Goal: Task Accomplishment & Management: Manage account settings

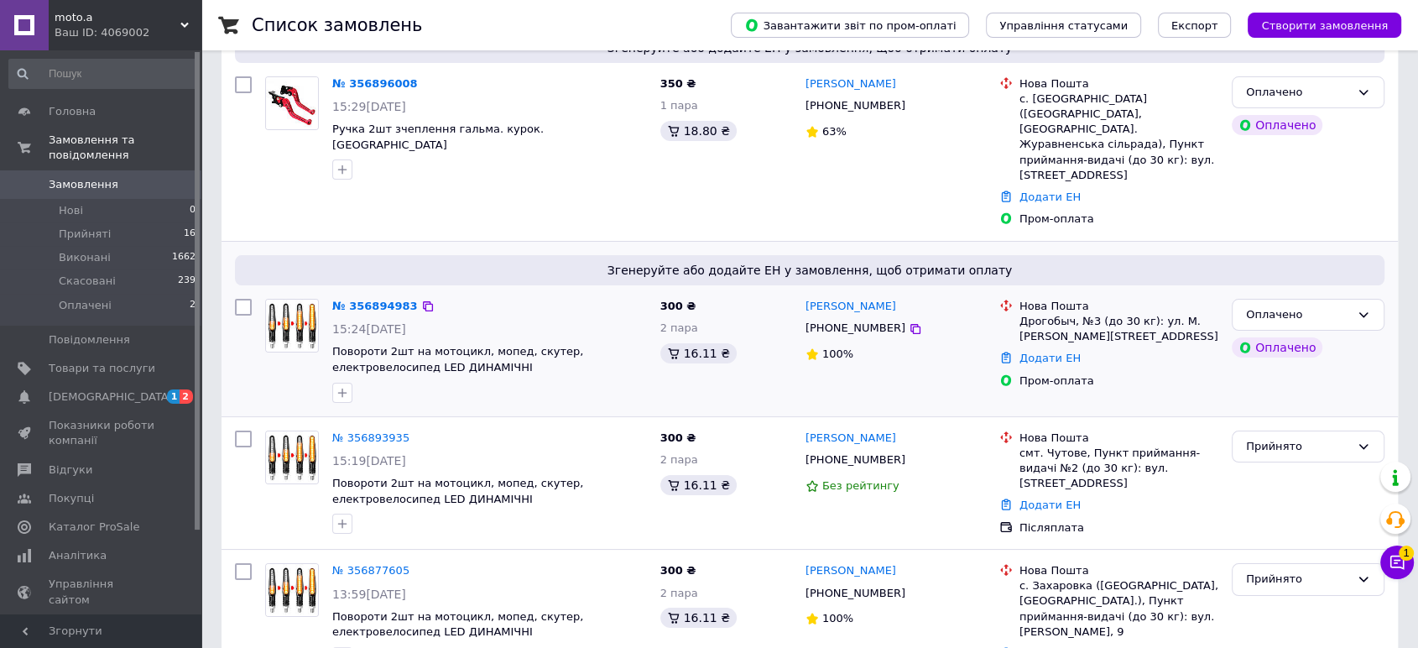
scroll to position [186, 0]
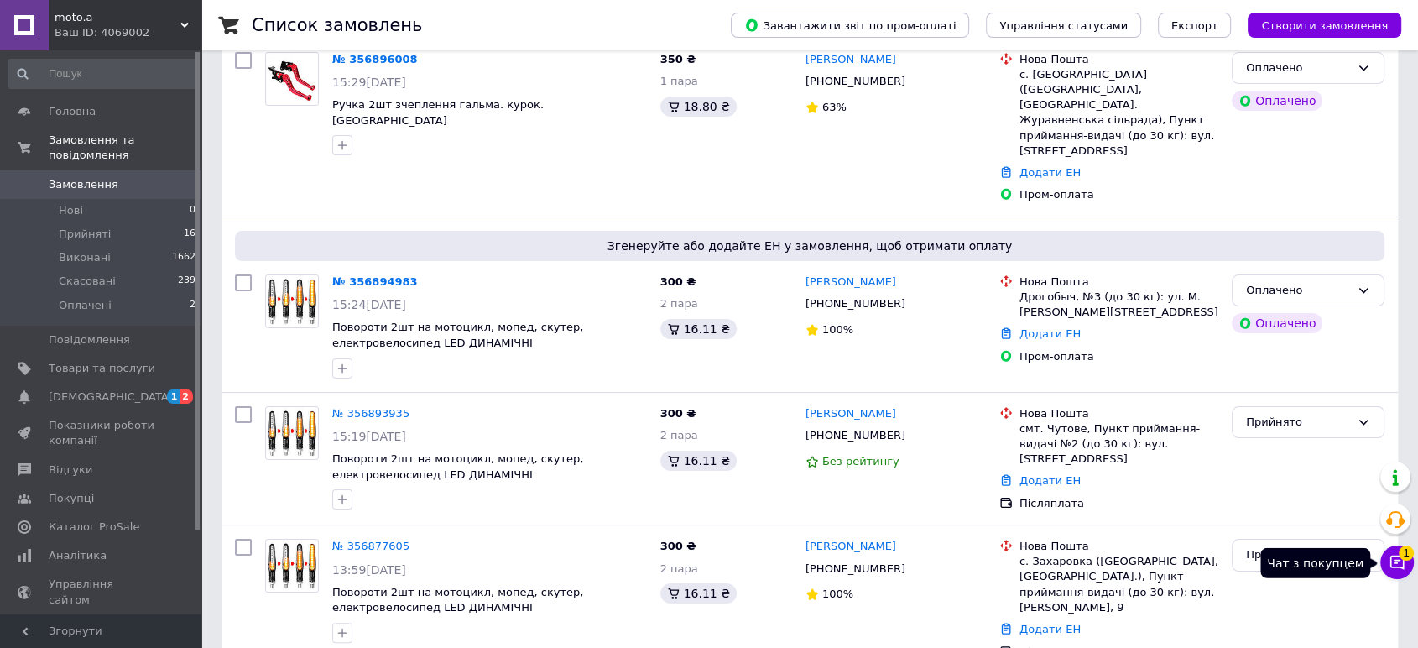
click at [1389, 566] on icon at bounding box center [1397, 562] width 17 height 17
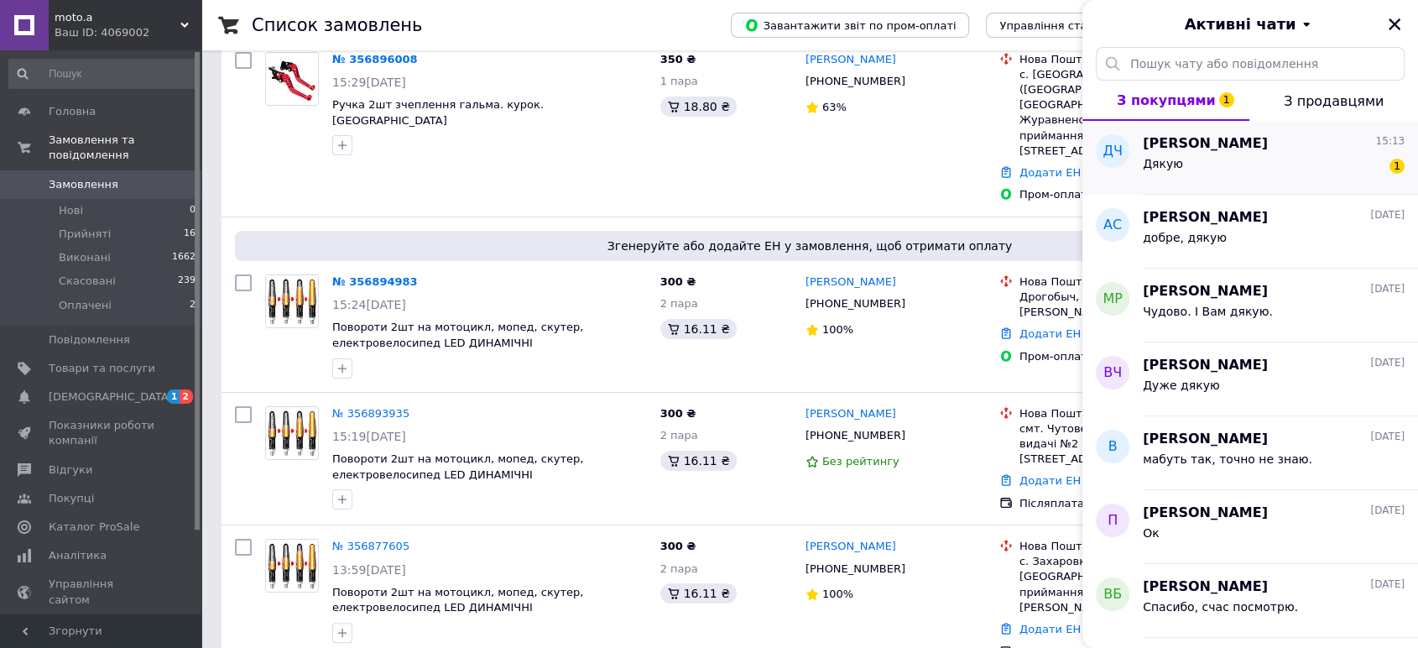
click at [1228, 176] on div "Дякую 1" at bounding box center [1274, 167] width 262 height 27
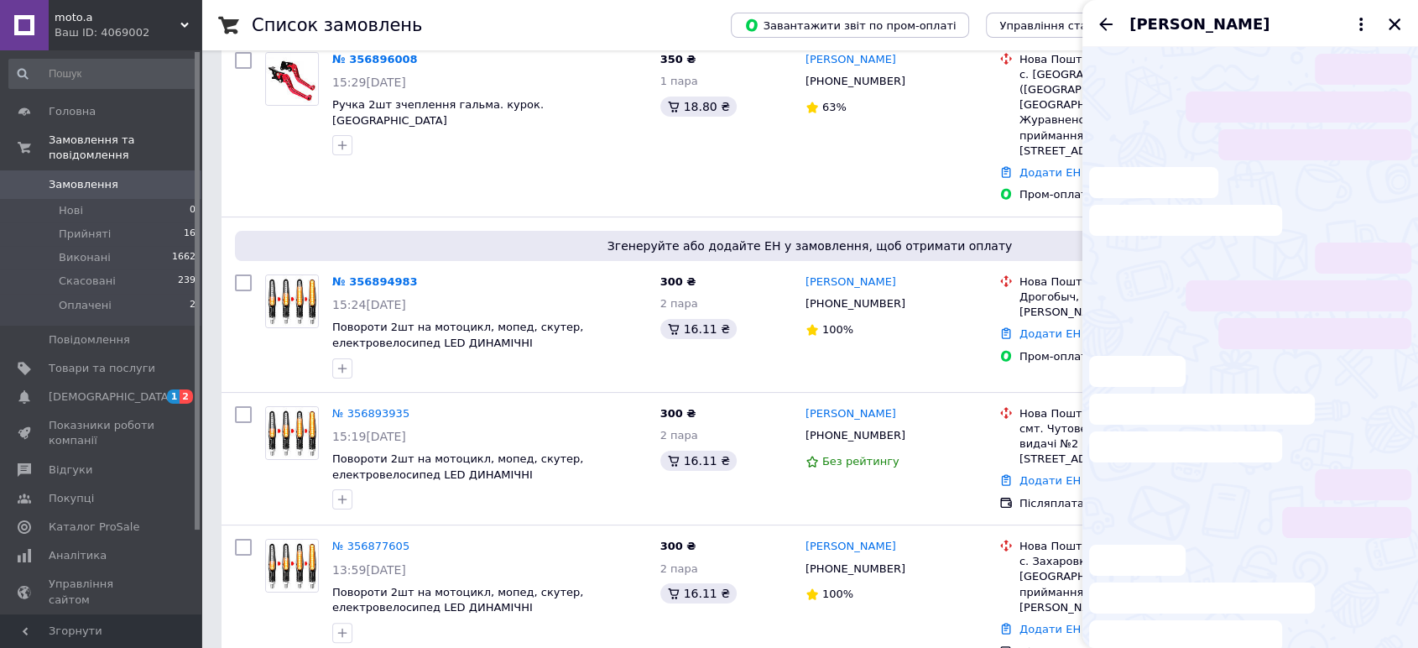
scroll to position [146, 0]
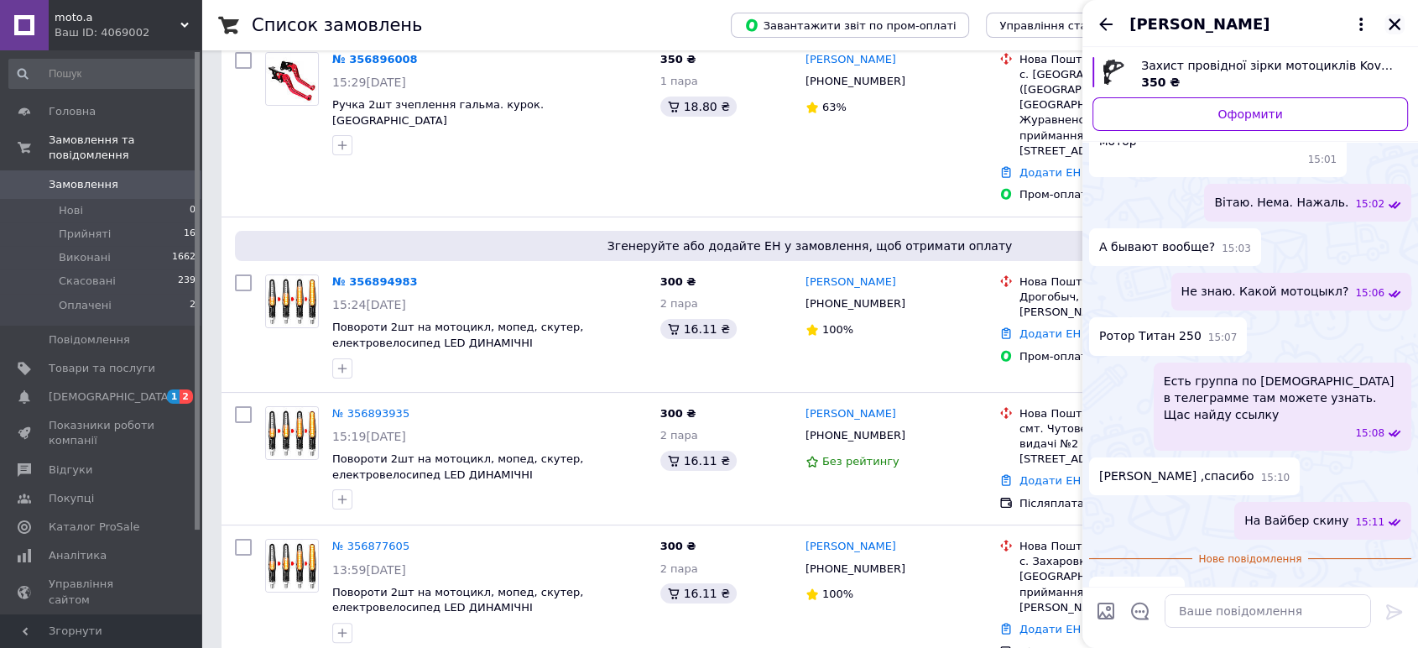
click at [1394, 25] on icon "Закрити" at bounding box center [1395, 24] width 12 height 12
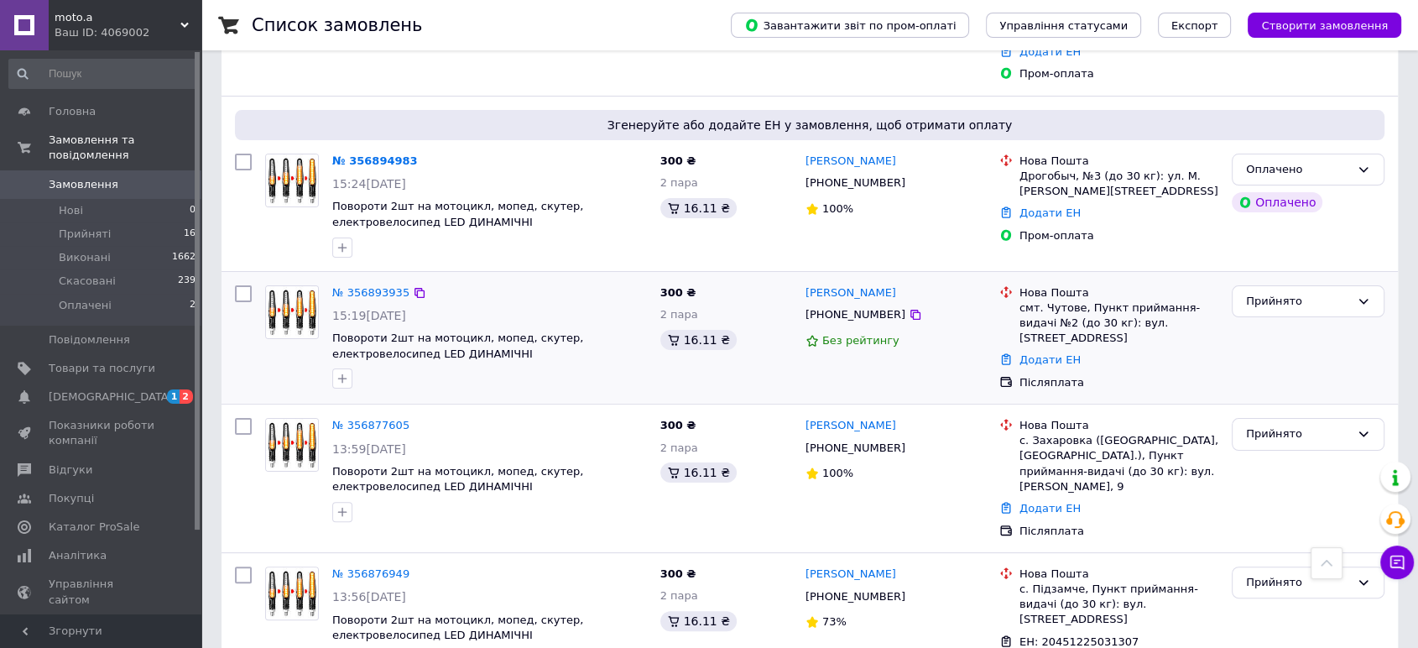
scroll to position [186, 0]
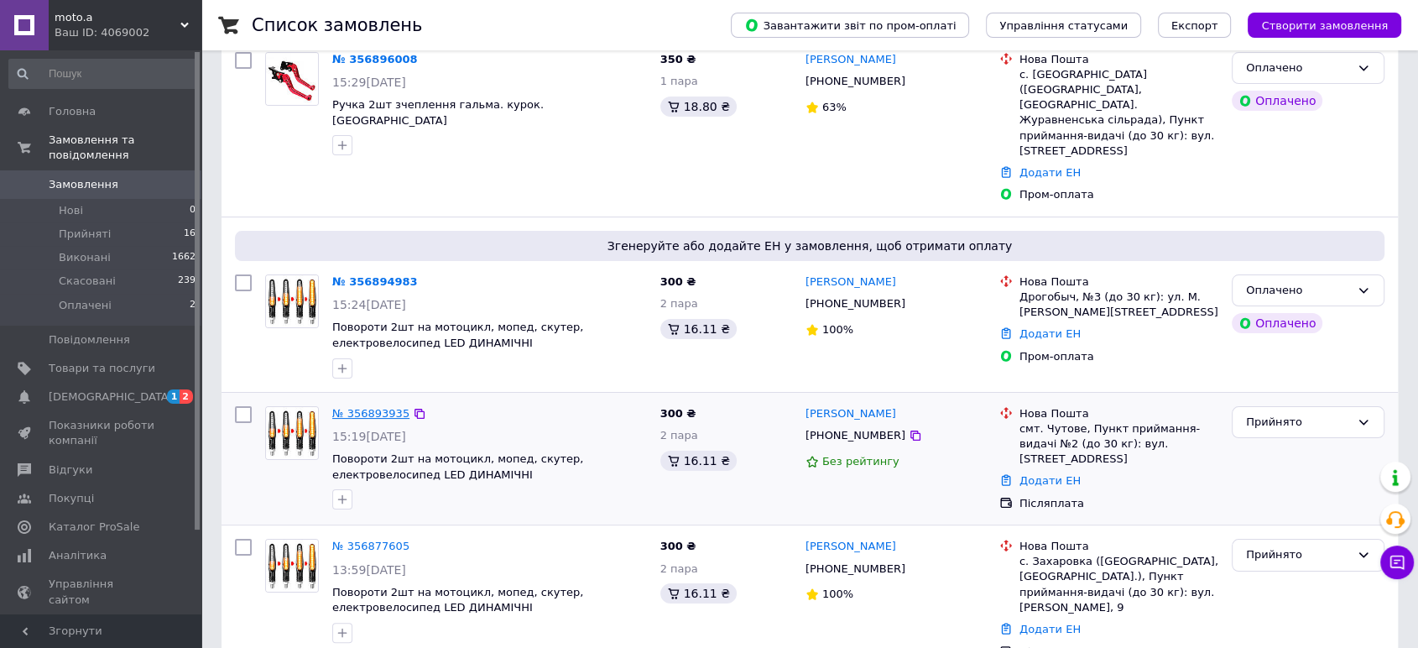
click at [363, 407] on link "№ 356893935" at bounding box center [370, 413] width 77 height 13
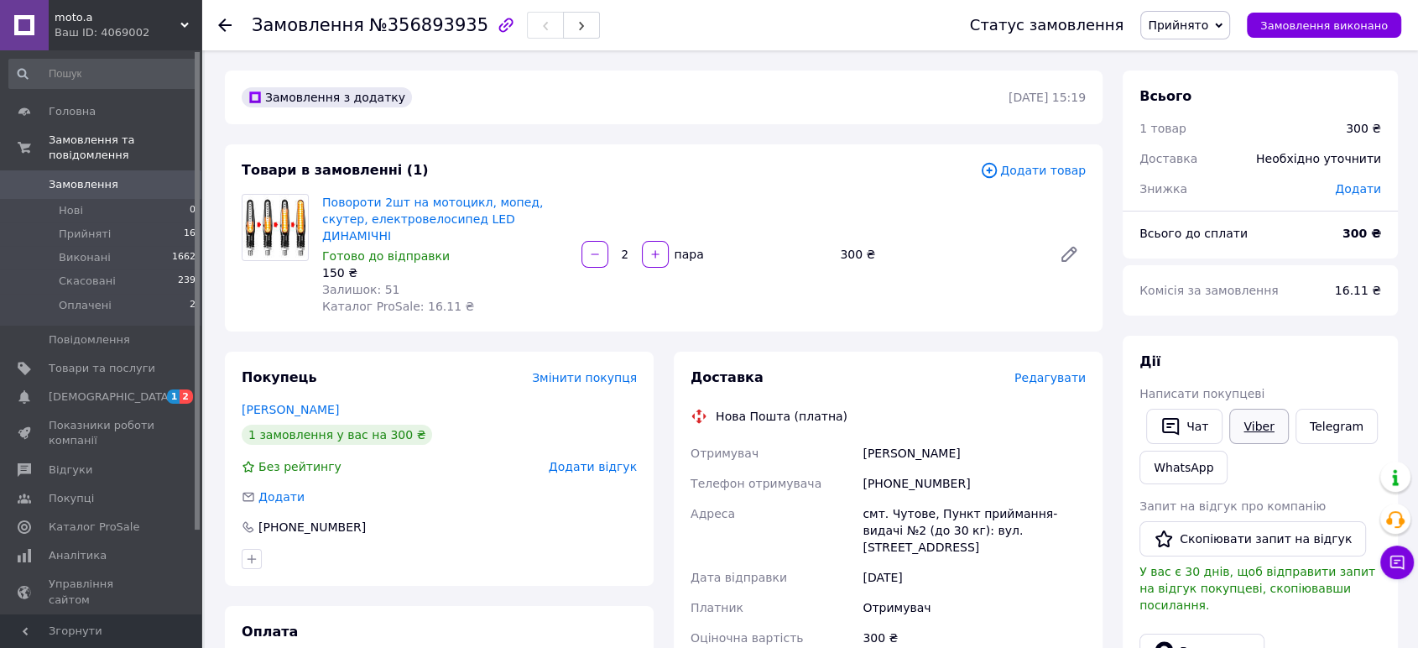
click at [1251, 425] on link "Viber" at bounding box center [1258, 426] width 59 height 35
click at [88, 227] on span "Прийняті" at bounding box center [85, 234] width 52 height 15
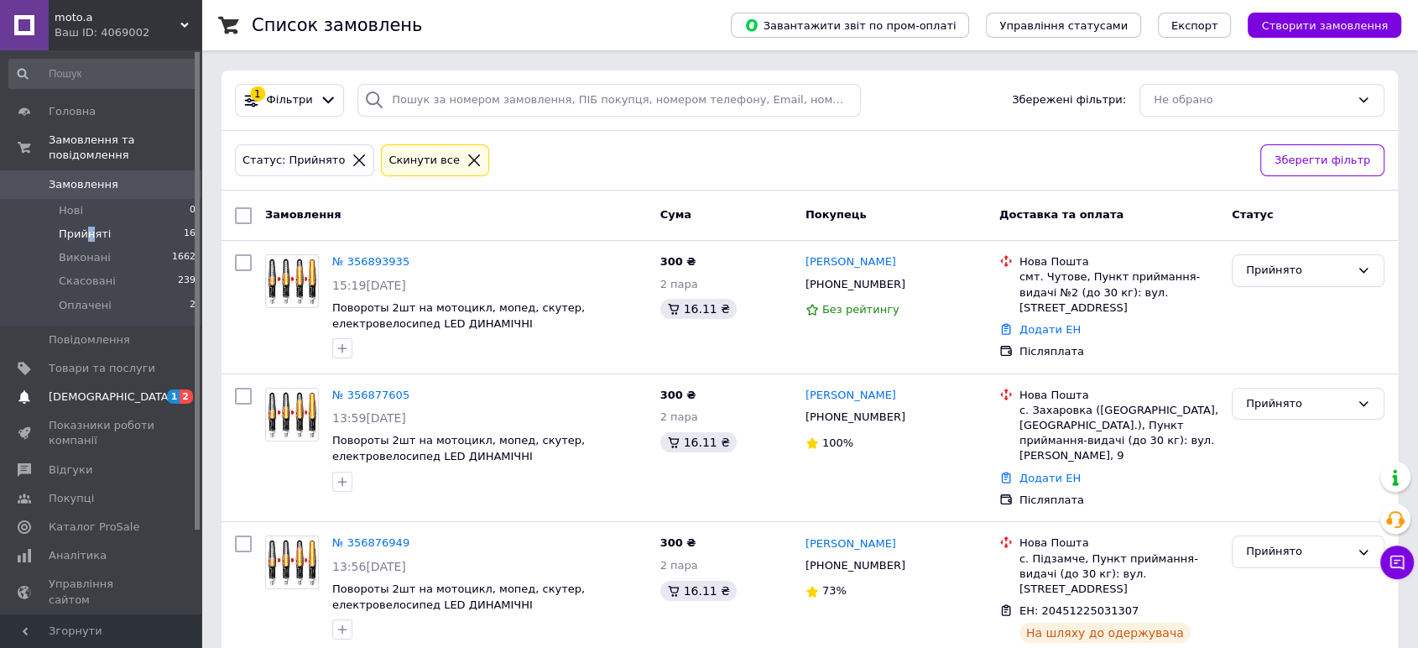
click at [90, 389] on span "[DEMOGRAPHIC_DATA]" at bounding box center [111, 396] width 124 height 15
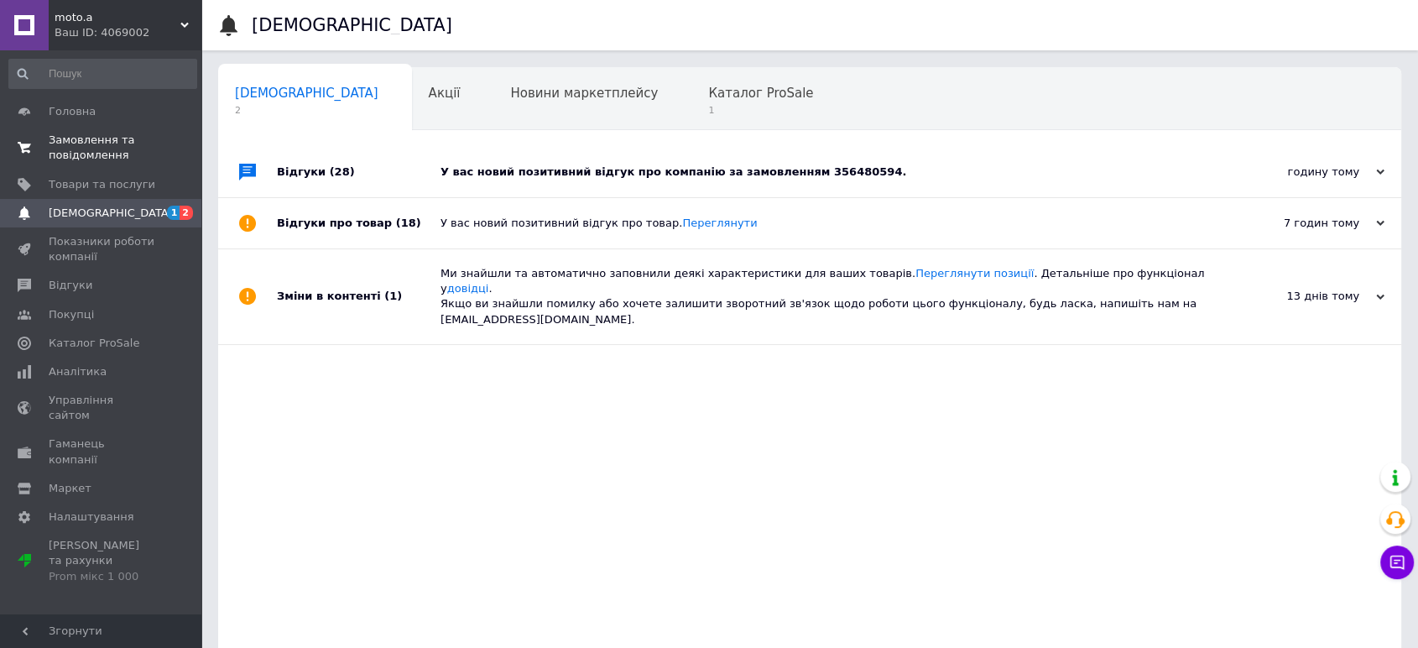
click at [90, 149] on span "Замовлення та повідомлення" at bounding box center [102, 148] width 107 height 30
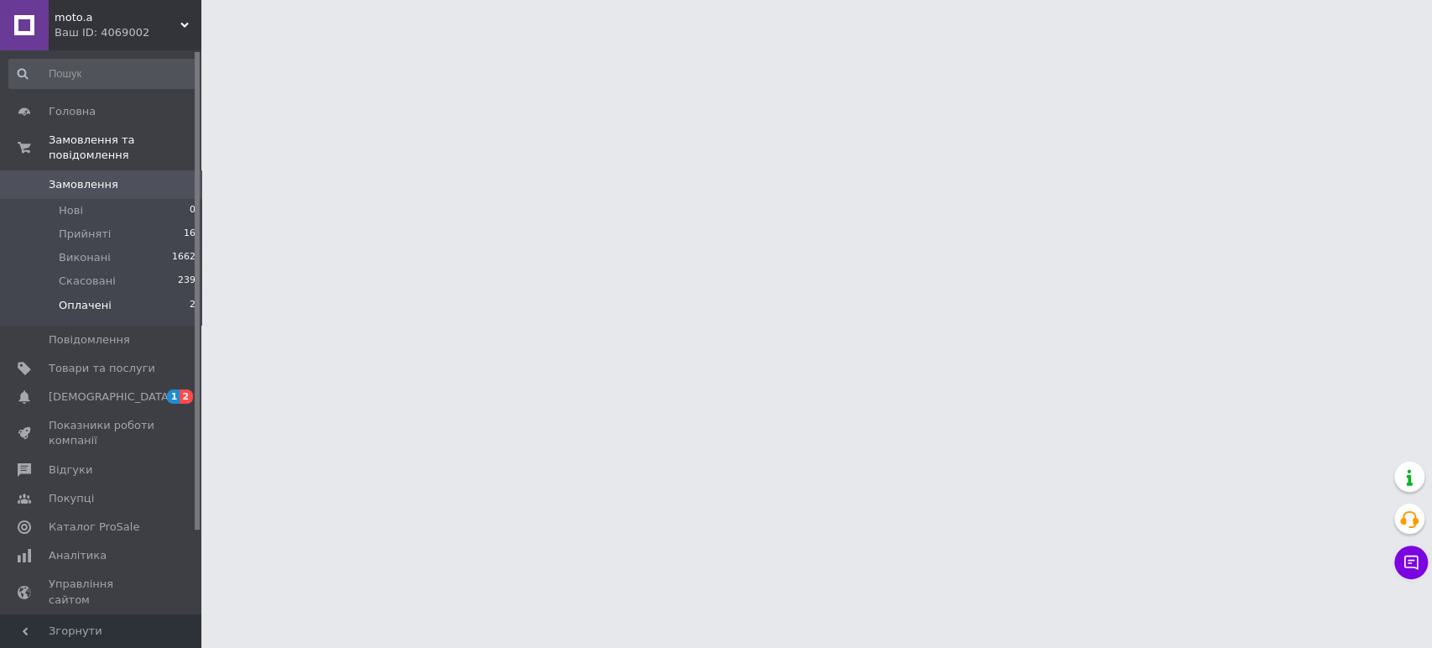
click at [94, 298] on span "Оплачені" at bounding box center [85, 305] width 53 height 15
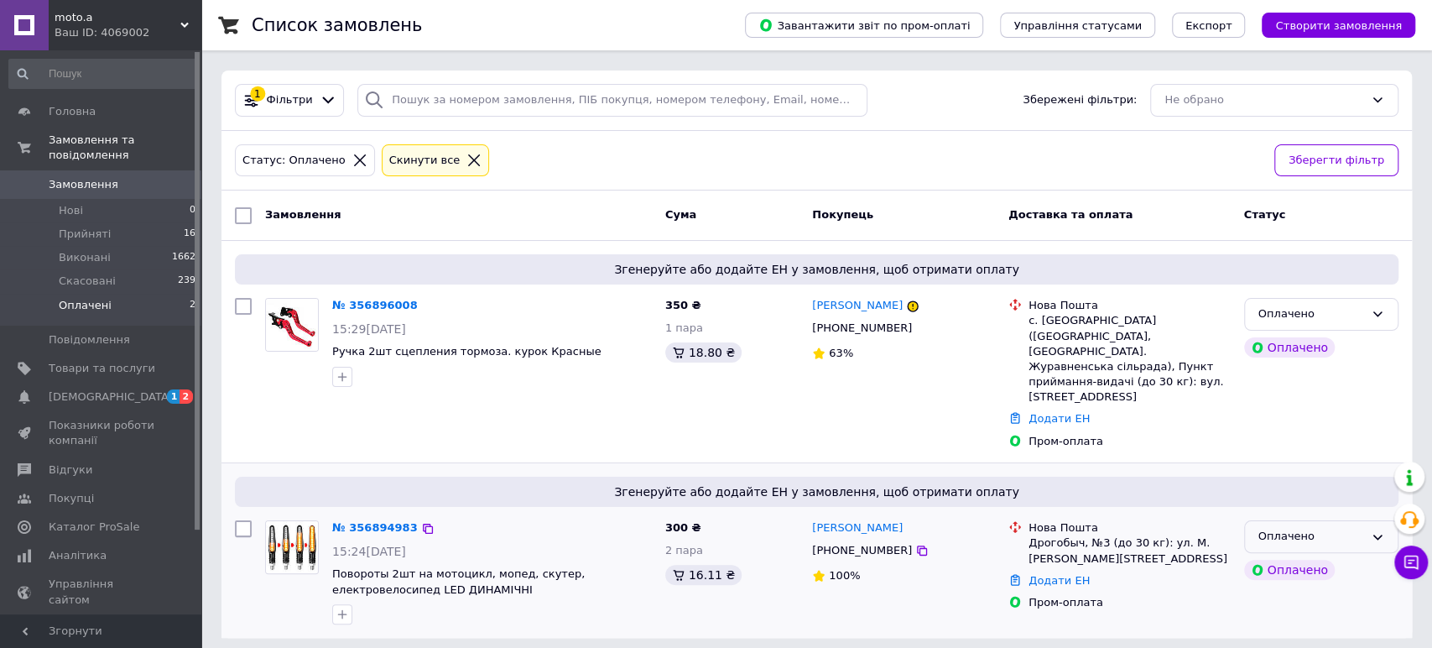
click at [1334, 528] on div "Оплачено" at bounding box center [1312, 537] width 106 height 18
click at [1282, 556] on li "Прийнято" at bounding box center [1321, 571] width 153 height 31
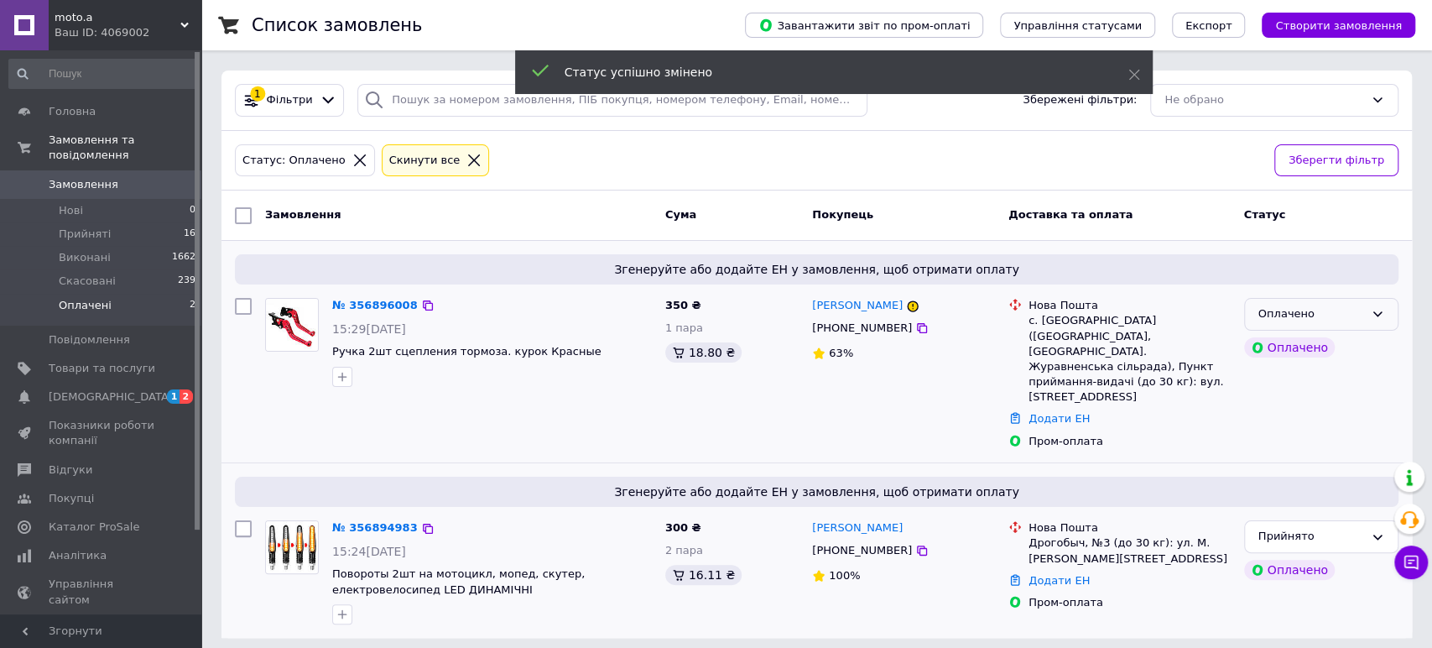
click at [1306, 309] on div "Оплачено" at bounding box center [1312, 314] width 106 height 18
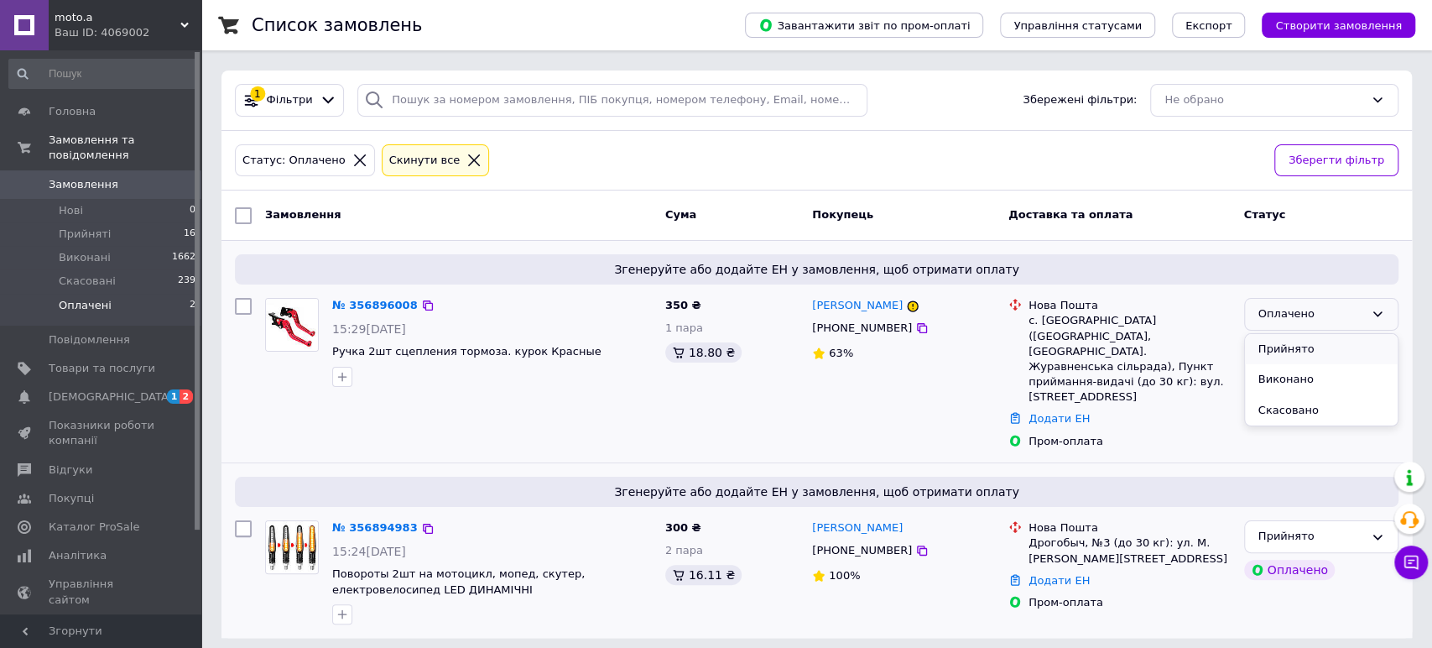
click at [1293, 345] on li "Прийнято" at bounding box center [1321, 349] width 153 height 31
click at [374, 521] on link "№ 356894983" at bounding box center [375, 527] width 86 height 13
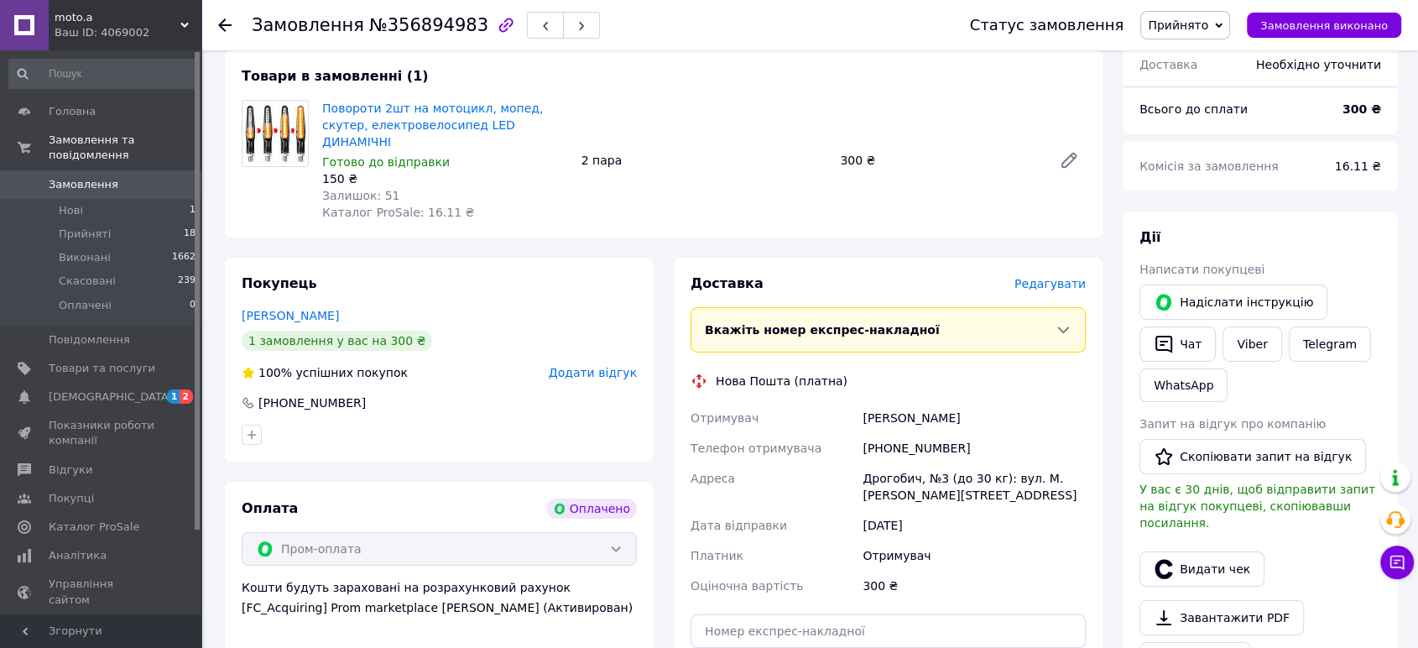
scroll to position [93, 0]
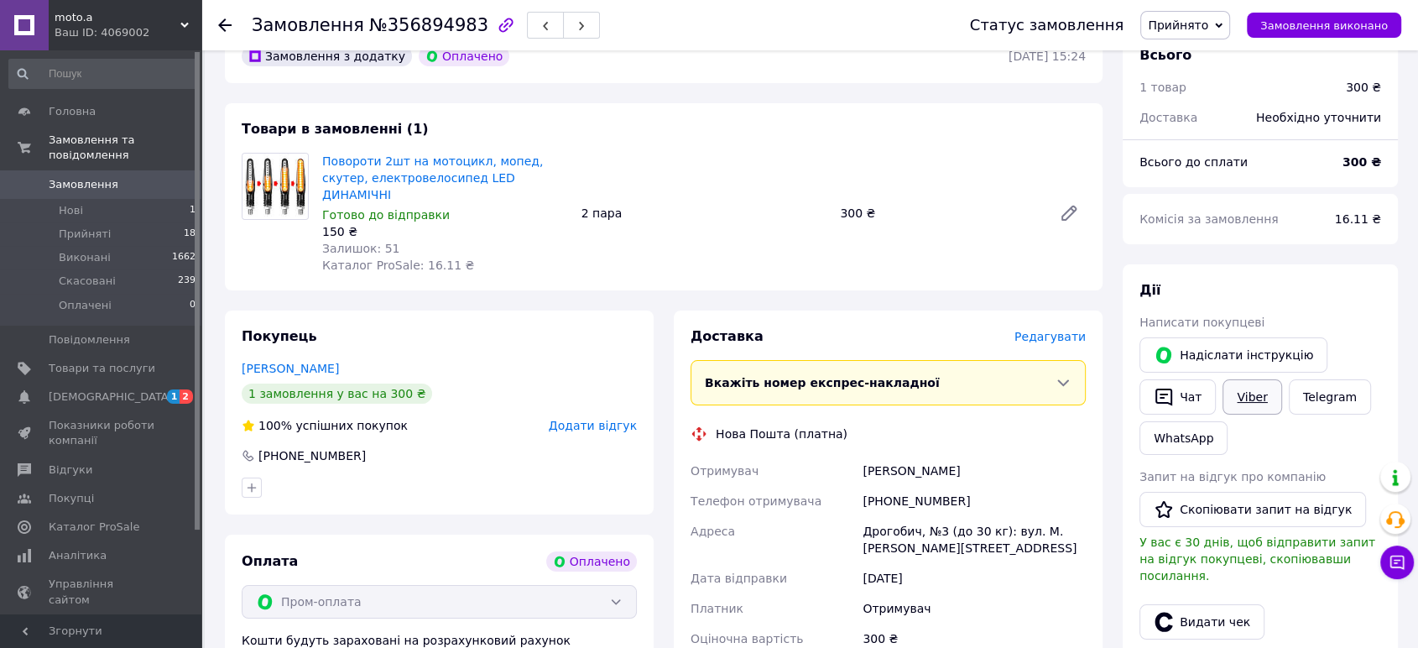
click at [1239, 396] on link "Viber" at bounding box center [1252, 396] width 59 height 35
click at [87, 227] on span "Прийняті" at bounding box center [85, 234] width 52 height 15
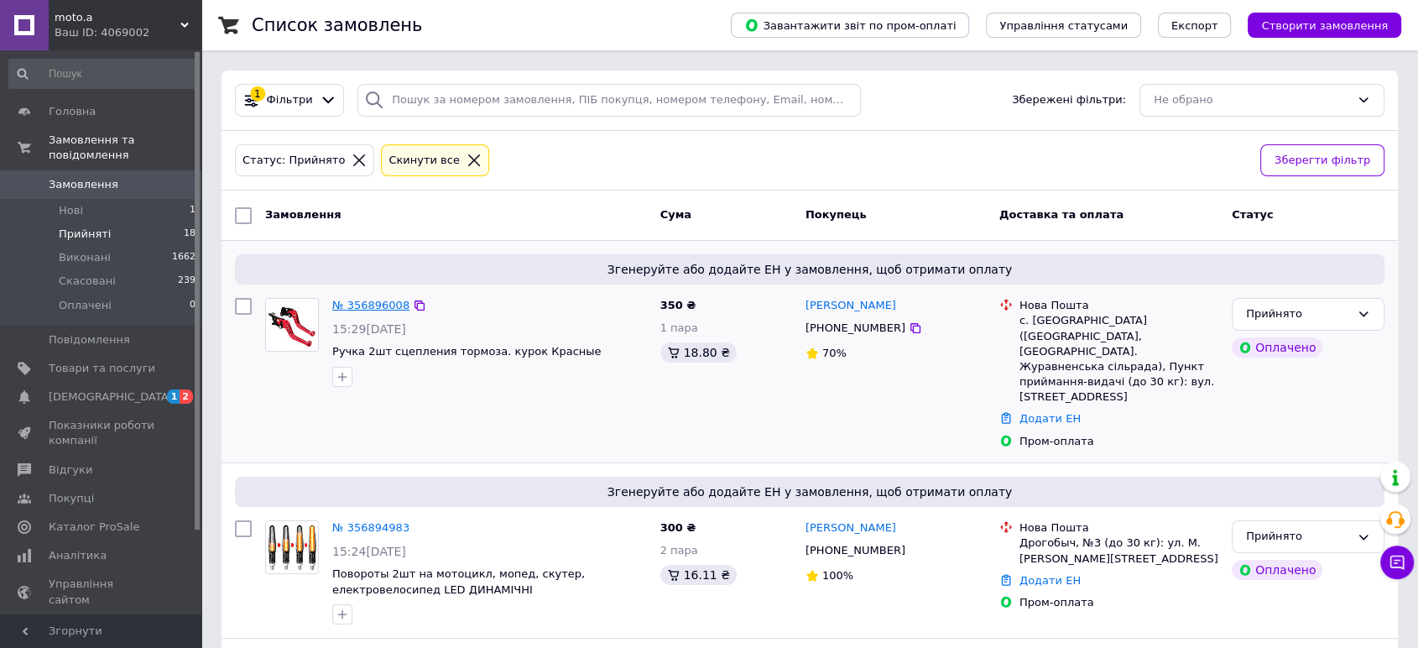
click at [359, 301] on link "№ 356896008" at bounding box center [370, 305] width 77 height 13
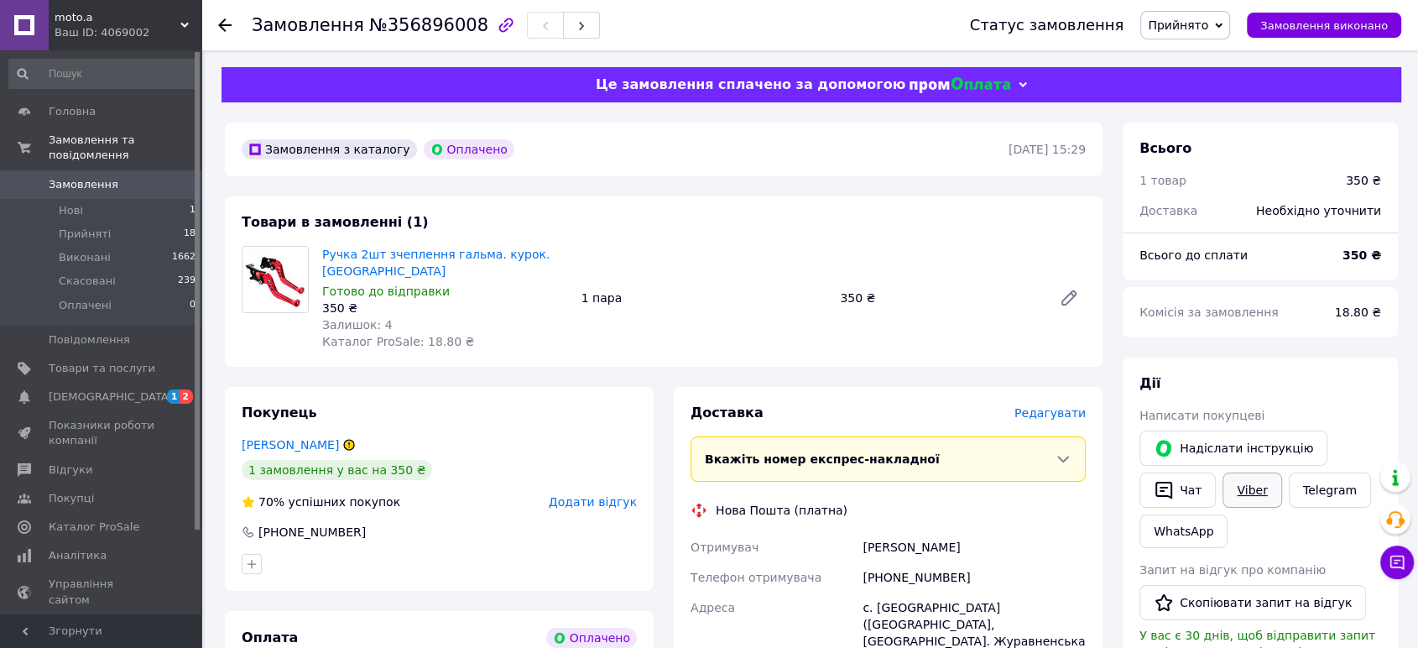
click at [1248, 489] on link "Viber" at bounding box center [1252, 489] width 59 height 35
click at [78, 199] on li "Нові 1" at bounding box center [103, 210] width 206 height 23
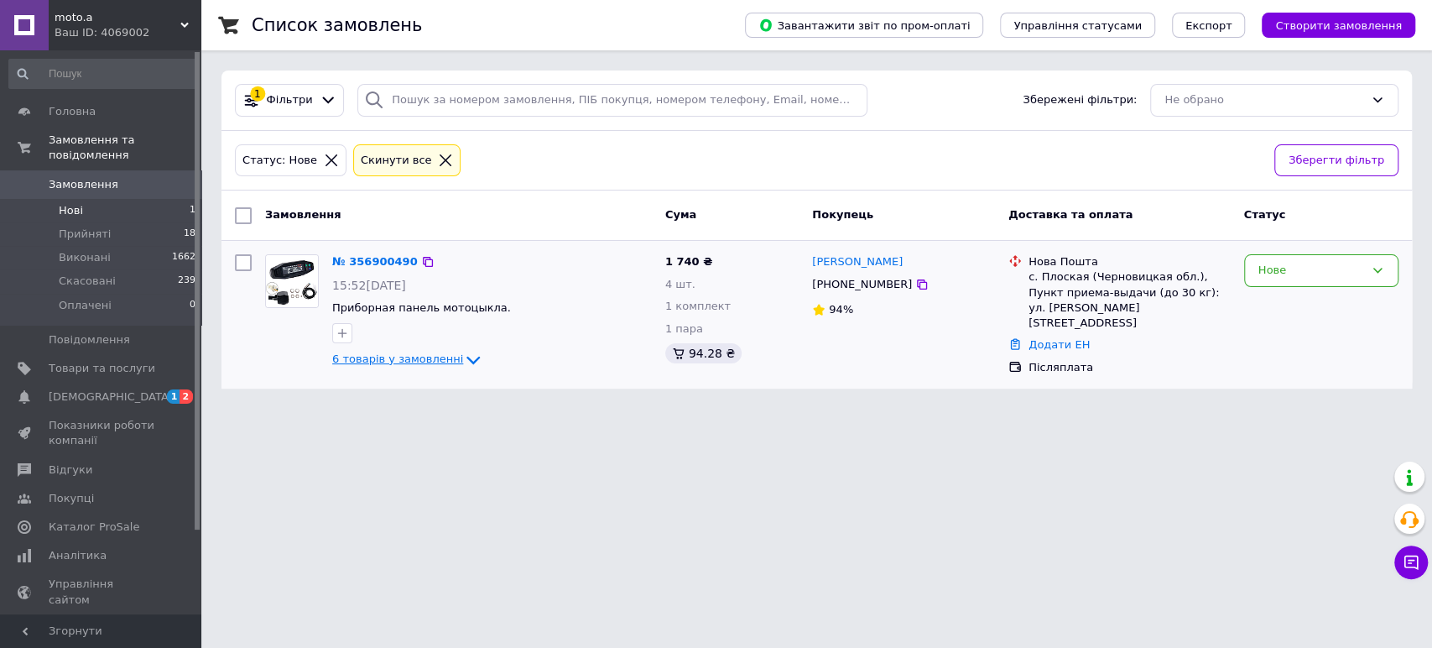
click at [410, 357] on span "6 товарів у замовленні" at bounding box center [397, 358] width 131 height 13
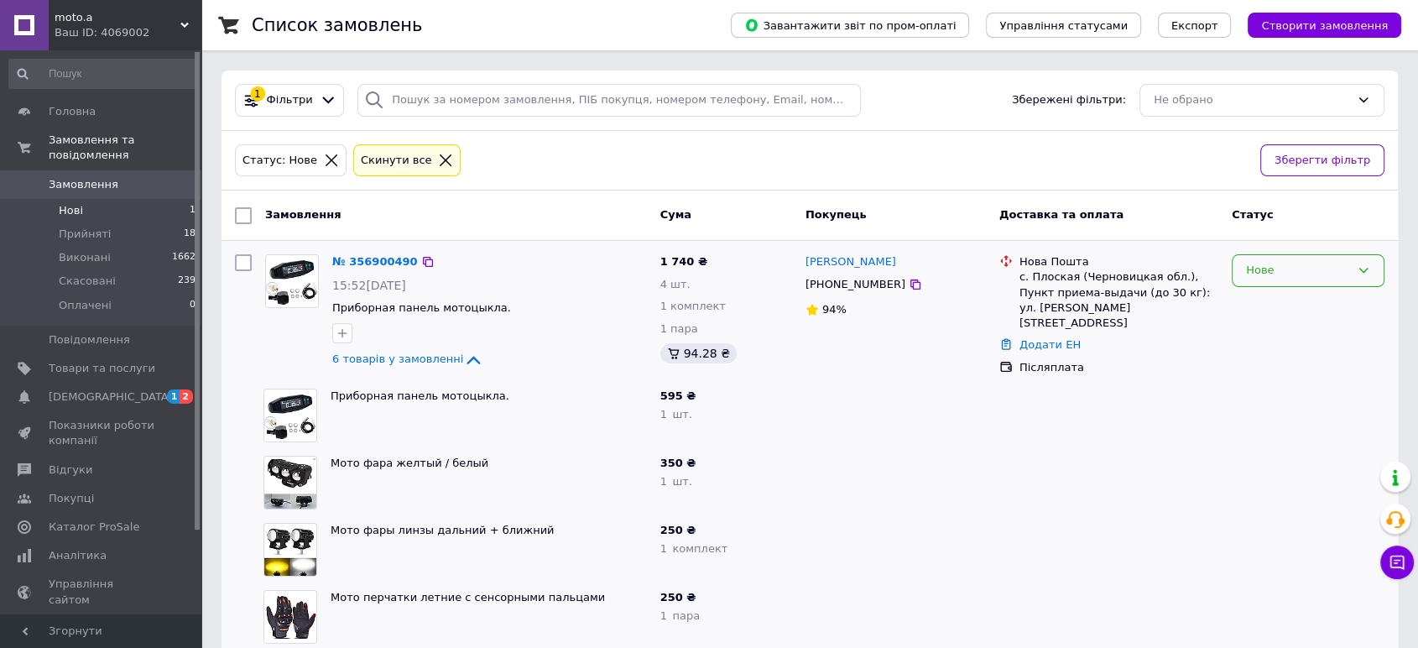
click at [1280, 270] on div "Нове" at bounding box center [1298, 271] width 104 height 18
click at [1276, 300] on li "Прийнято" at bounding box center [1308, 305] width 151 height 31
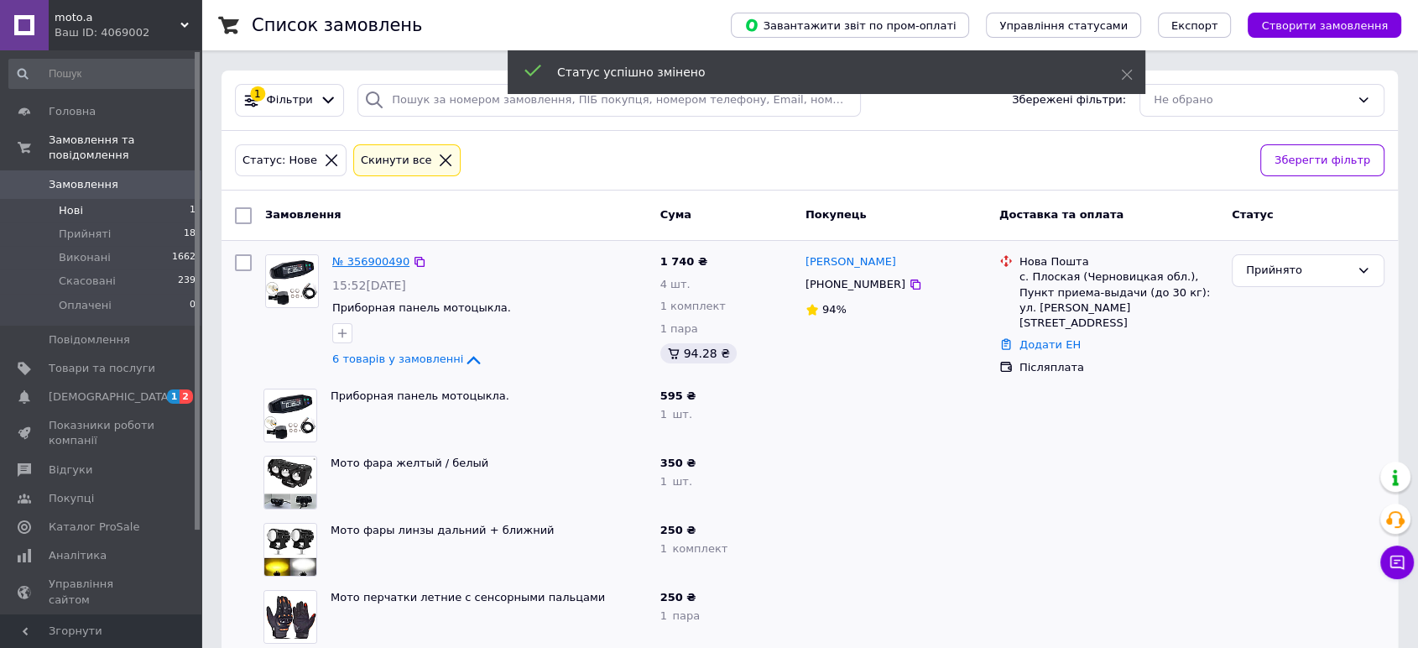
click at [369, 260] on link "№ 356900490" at bounding box center [370, 261] width 77 height 13
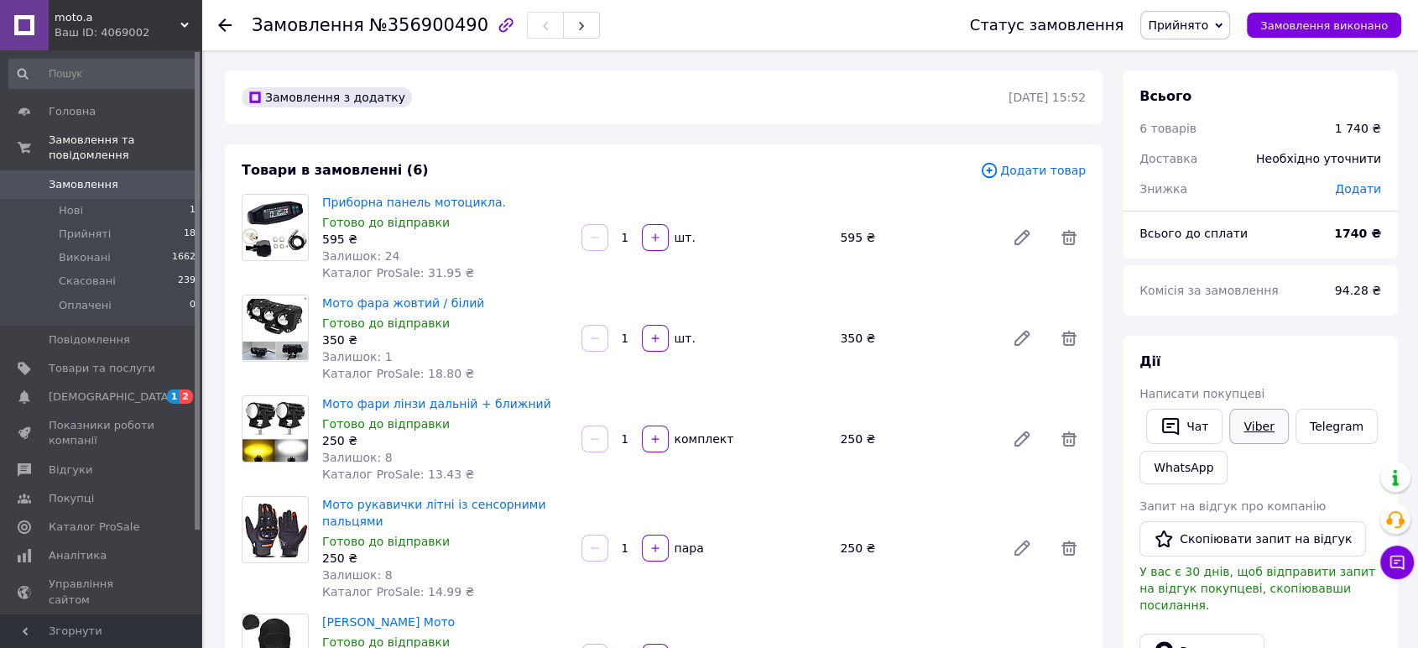
click at [1260, 420] on link "Viber" at bounding box center [1258, 426] width 59 height 35
click at [78, 227] on span "Прийняті" at bounding box center [85, 234] width 52 height 15
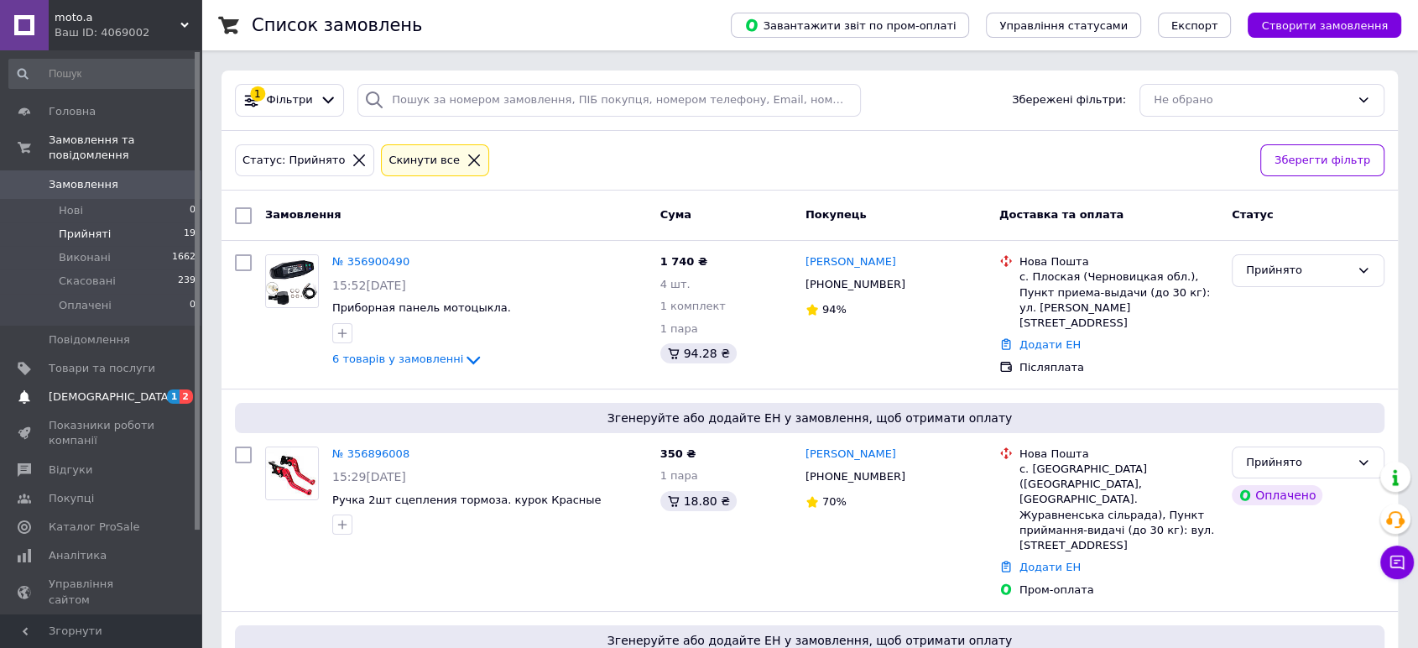
click at [91, 389] on span "[DEMOGRAPHIC_DATA]" at bounding box center [111, 396] width 124 height 15
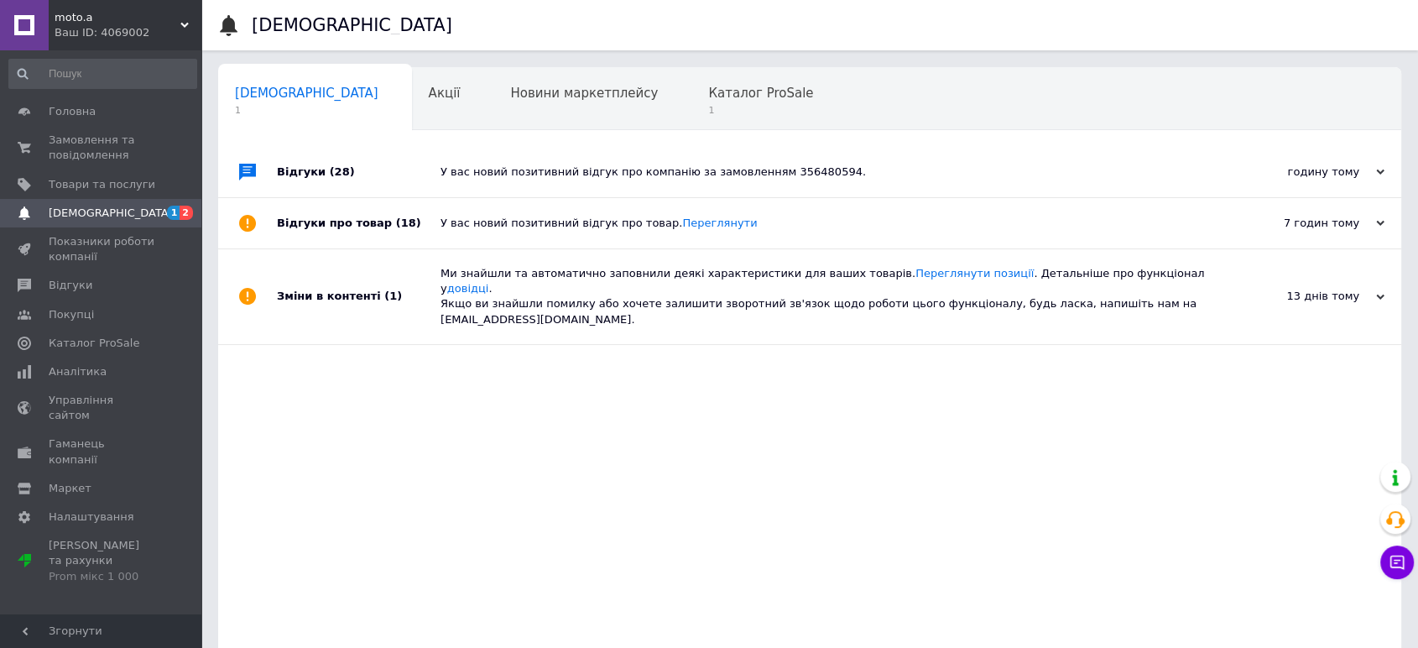
click at [642, 179] on div "У вас новий позитивний відгук про компанію за замовленням 356480594." at bounding box center [829, 171] width 776 height 15
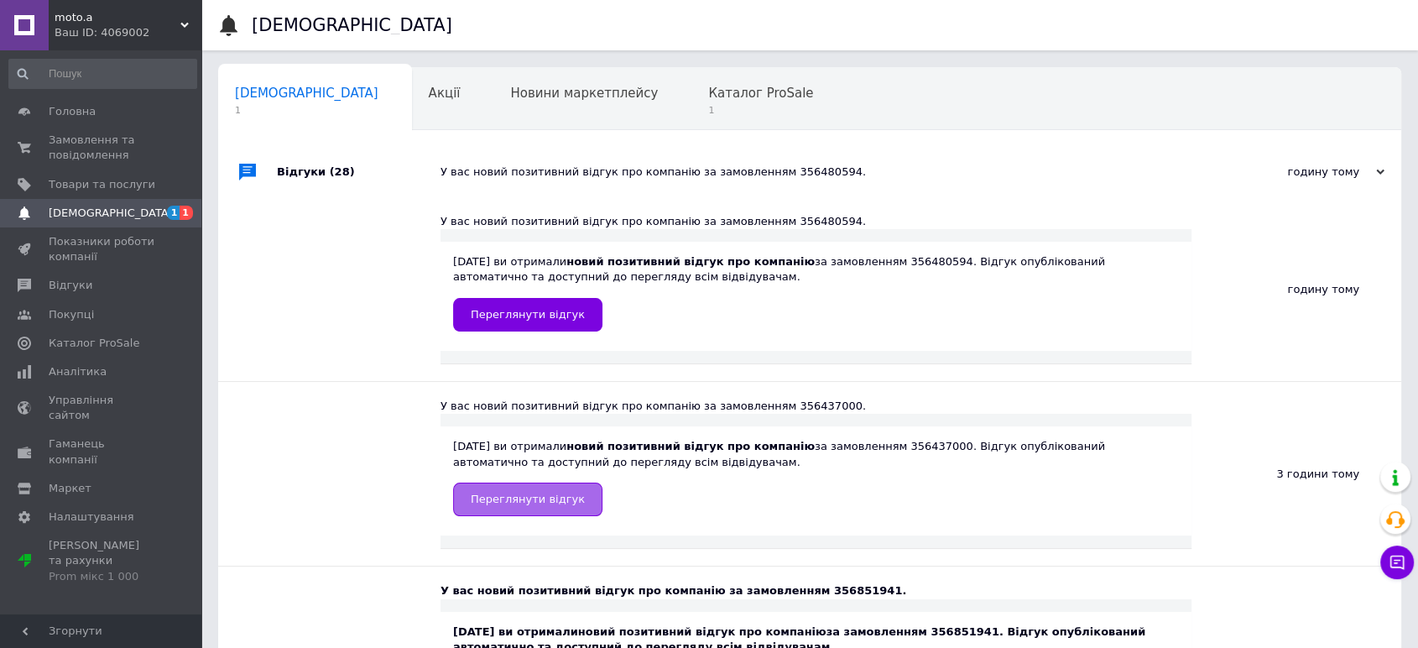
click at [520, 493] on span "Переглянути відгук" at bounding box center [528, 499] width 114 height 13
click at [548, 497] on span "Переглянути відгук" at bounding box center [528, 499] width 114 height 13
click at [76, 151] on span "Замовлення та повідомлення" at bounding box center [102, 148] width 107 height 30
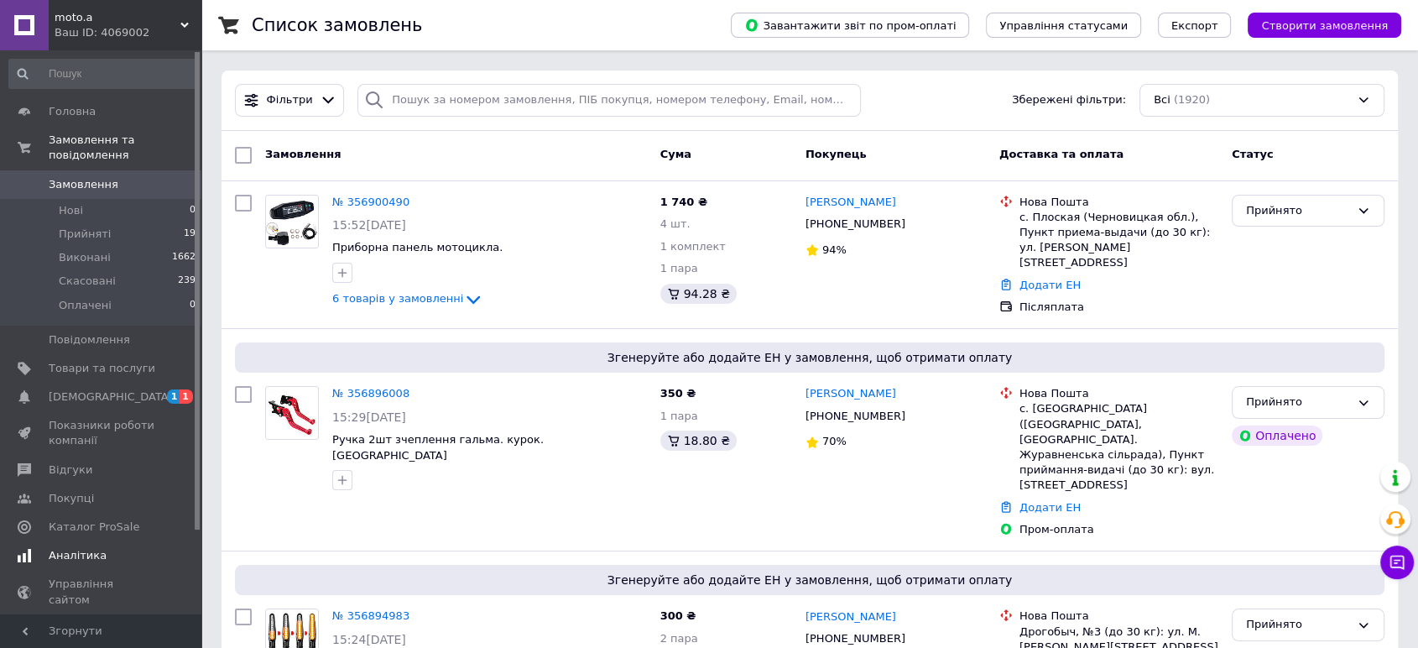
click at [83, 548] on span "Аналітика" at bounding box center [78, 555] width 58 height 15
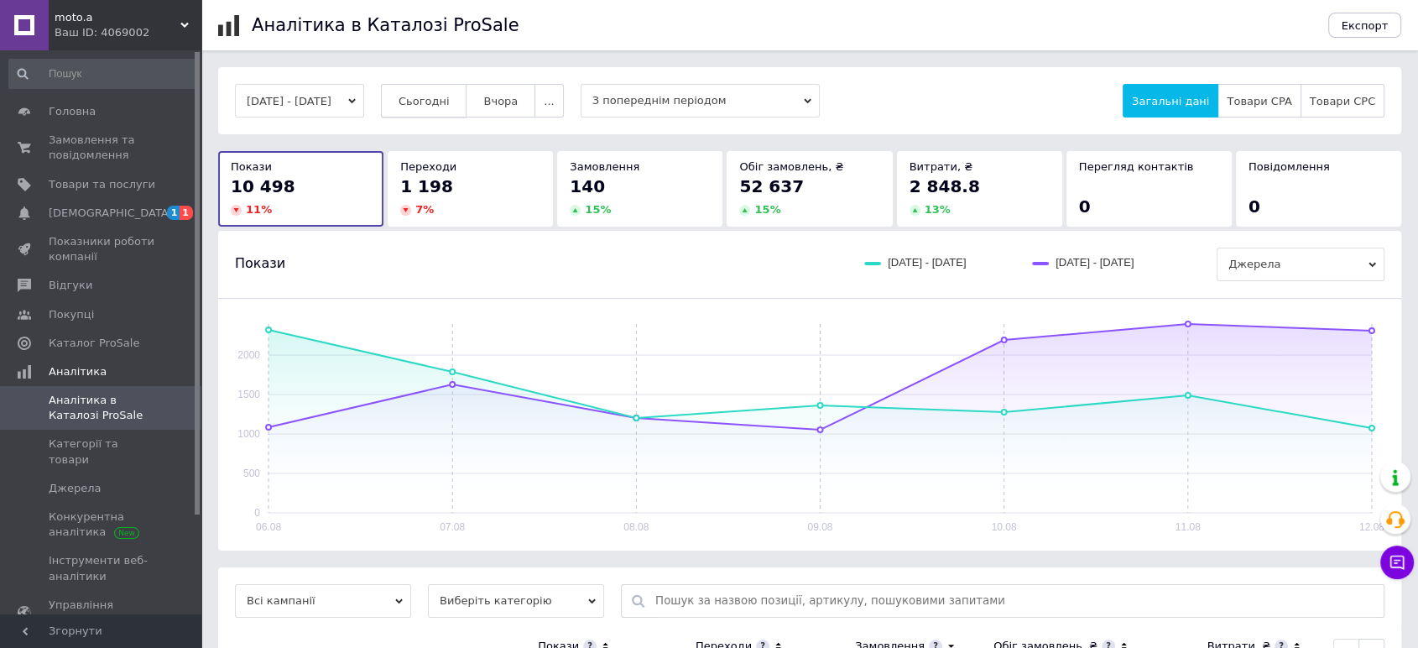
click at [441, 99] on span "Сьогодні" at bounding box center [424, 101] width 51 height 13
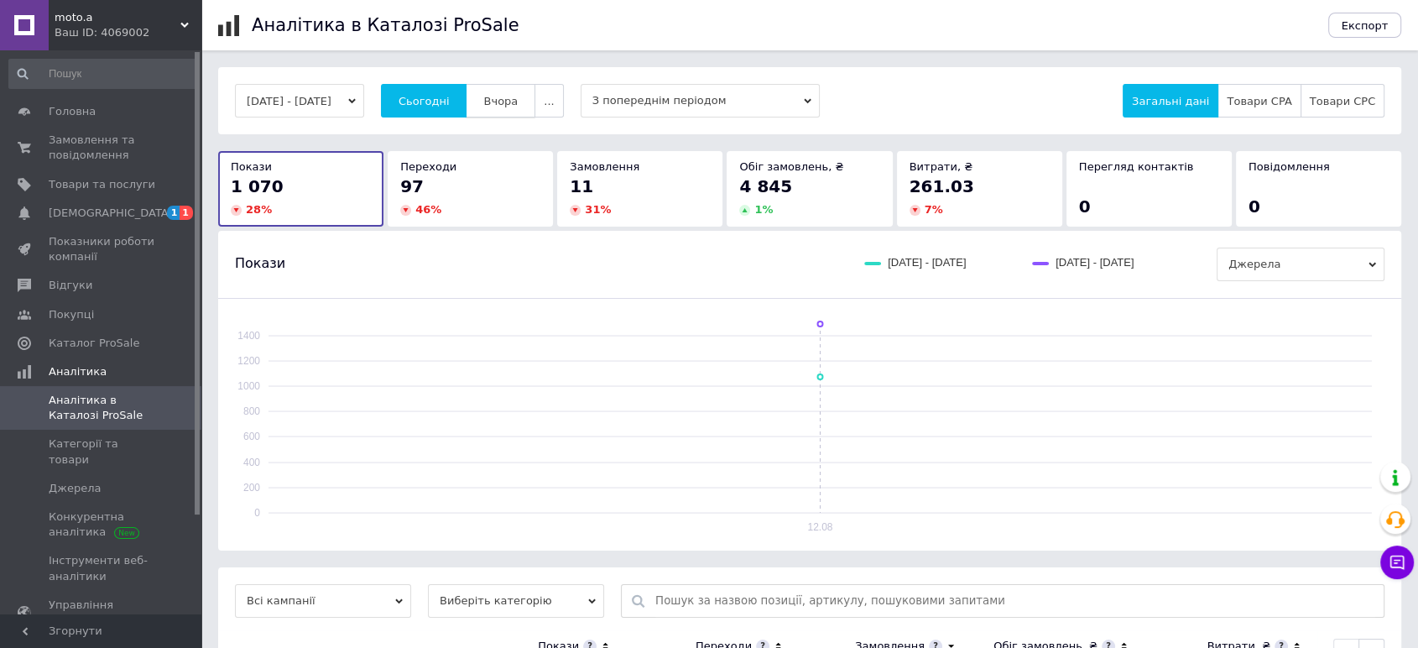
click at [518, 99] on span "Вчора" at bounding box center [500, 101] width 34 height 13
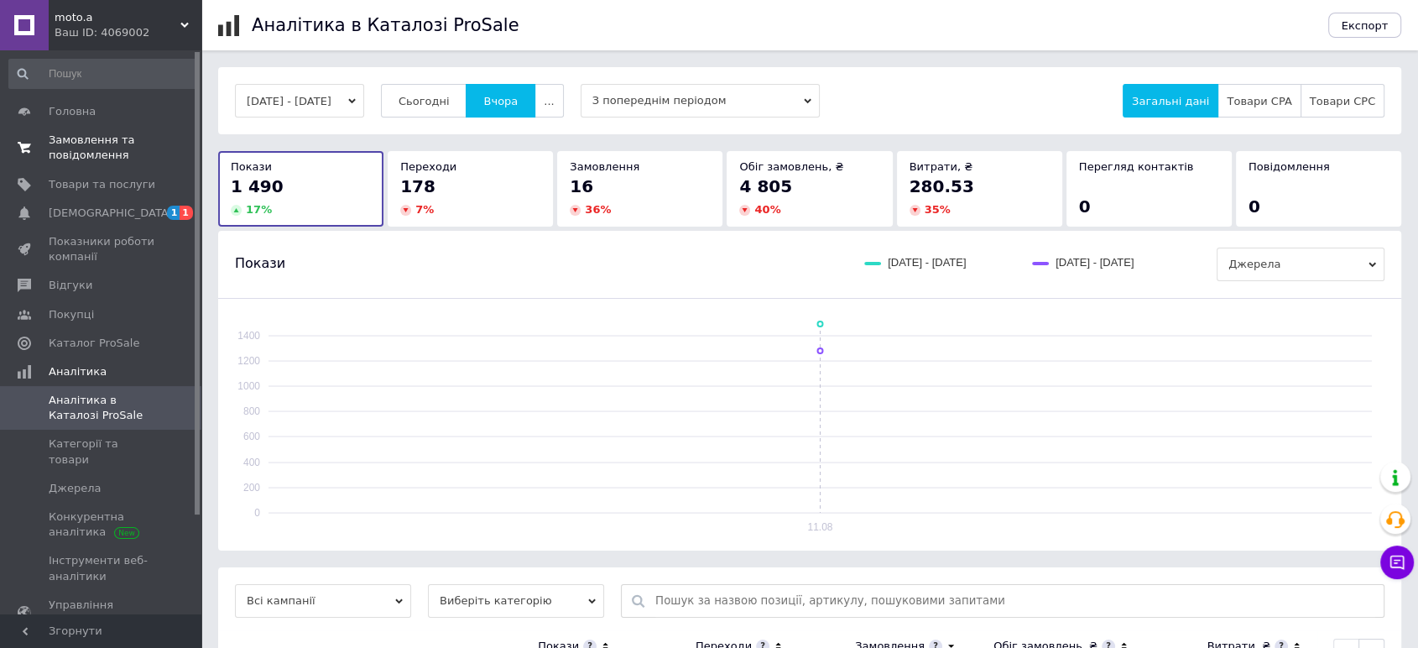
click at [81, 149] on span "Замовлення та повідомлення" at bounding box center [102, 148] width 107 height 30
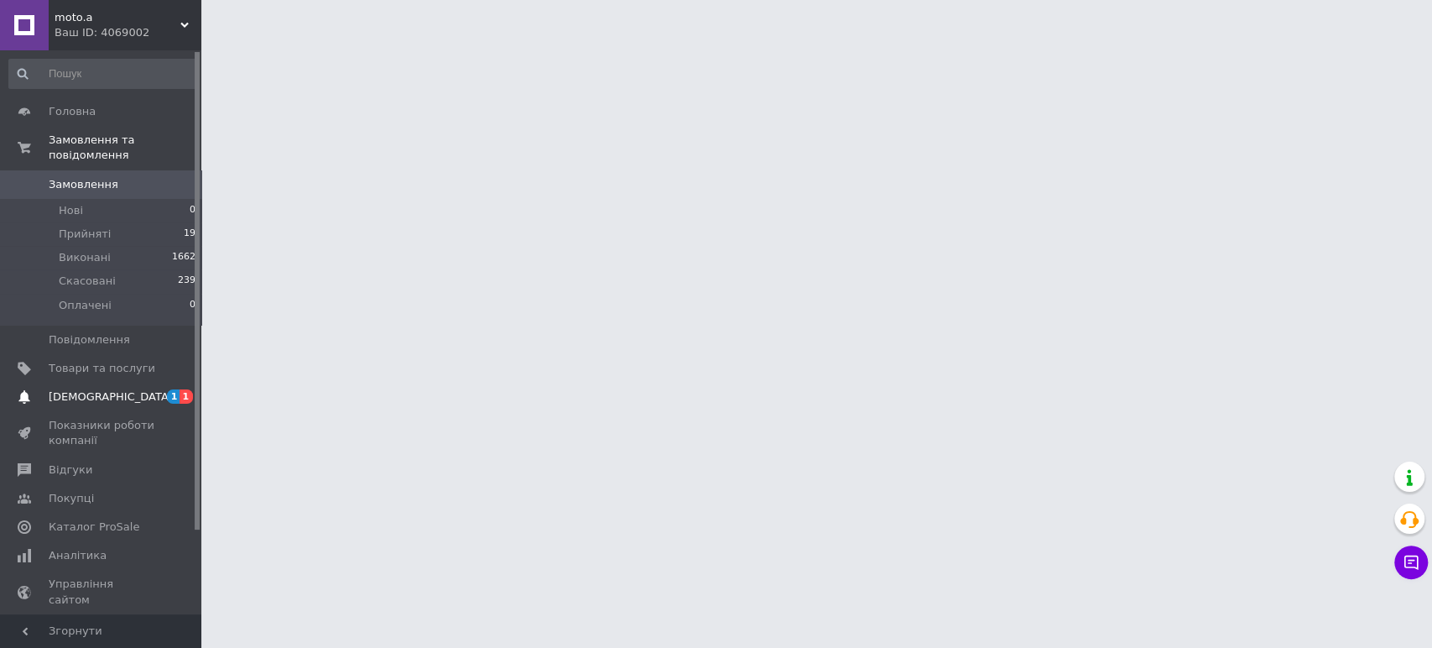
click at [100, 389] on span "[DEMOGRAPHIC_DATA]" at bounding box center [111, 396] width 124 height 15
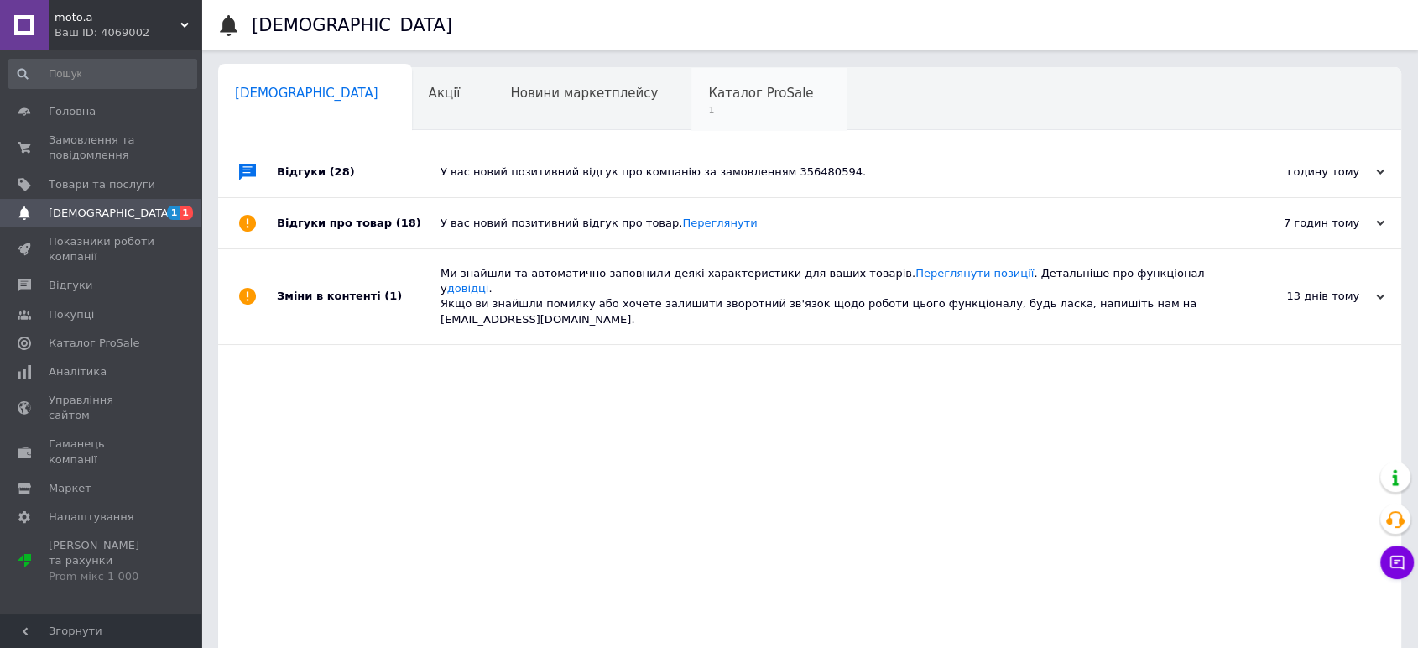
click at [691, 107] on div "Каталог ProSale 1" at bounding box center [768, 100] width 155 height 64
click at [708, 107] on span "1" at bounding box center [760, 110] width 105 height 13
click at [708, 90] on span "Каталог ProSale" at bounding box center [760, 93] width 105 height 15
